Goal: Navigation & Orientation: Find specific page/section

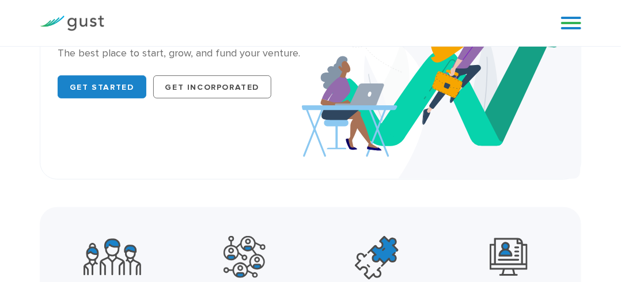
click at [561, 32] on link at bounding box center [571, 22] width 20 height 17
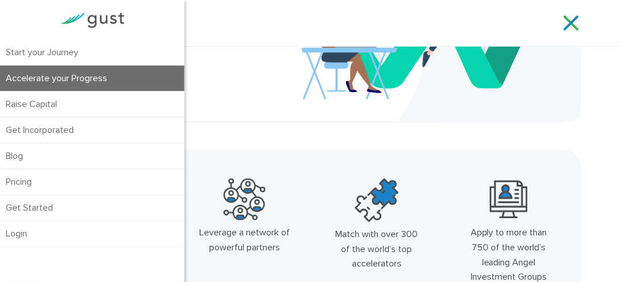
click at [162, 65] on link "Start your Journey" at bounding box center [92, 52] width 184 height 25
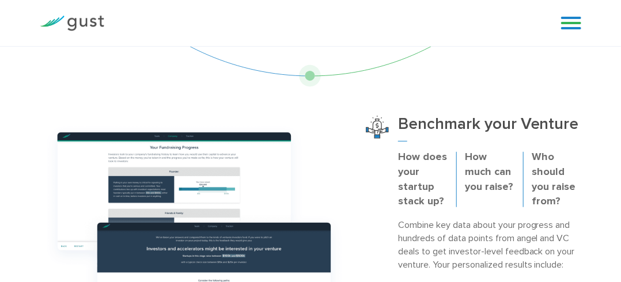
scroll to position [288, 0]
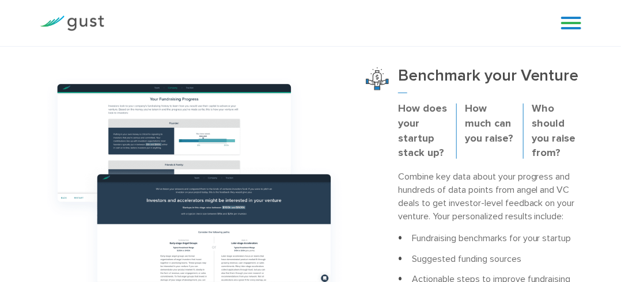
click at [566, 32] on link at bounding box center [571, 22] width 20 height 17
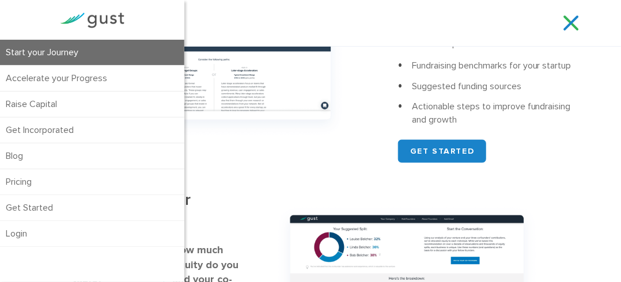
scroll to position [576, 0]
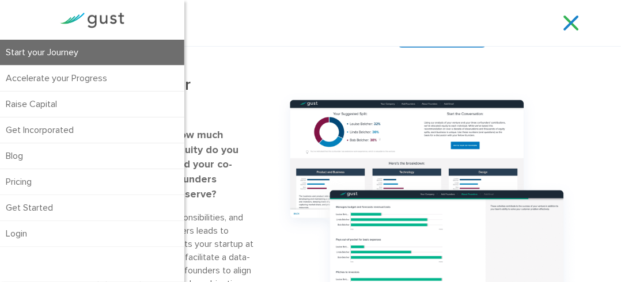
click at [561, 28] on link at bounding box center [571, 22] width 20 height 17
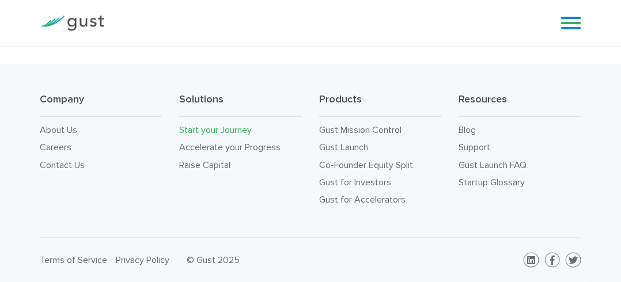
scroll to position [3454, 0]
click at [227, 153] on link "Accelerate your Progress" at bounding box center [229, 147] width 101 height 11
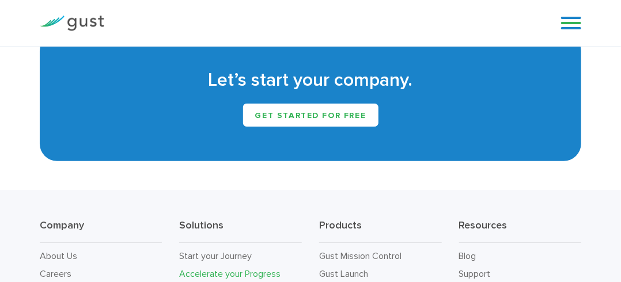
scroll to position [1612, 0]
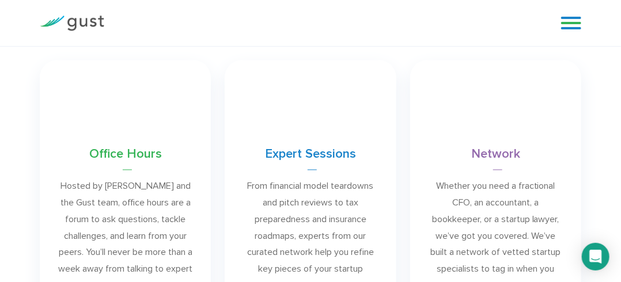
scroll to position [691, 0]
